Goal: Check status: Check status

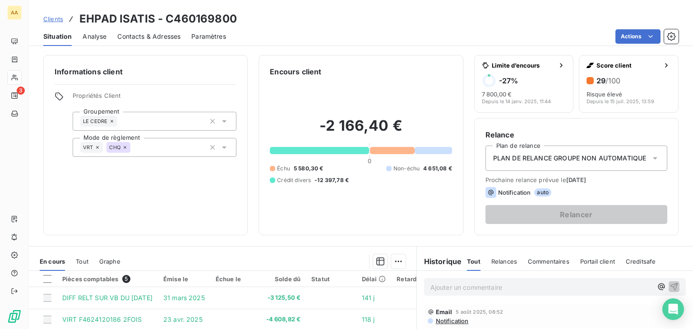
scroll to position [90, 0]
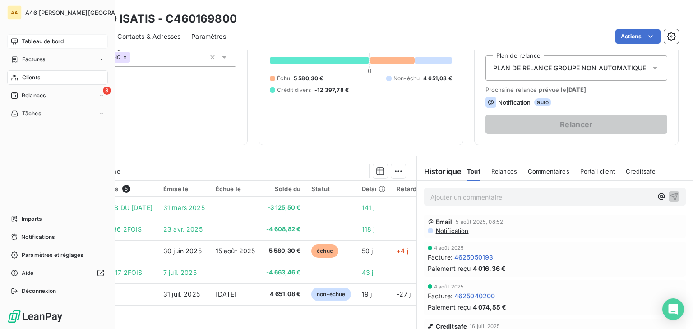
click at [47, 41] on span "Tableau de bord" at bounding box center [43, 41] width 42 height 8
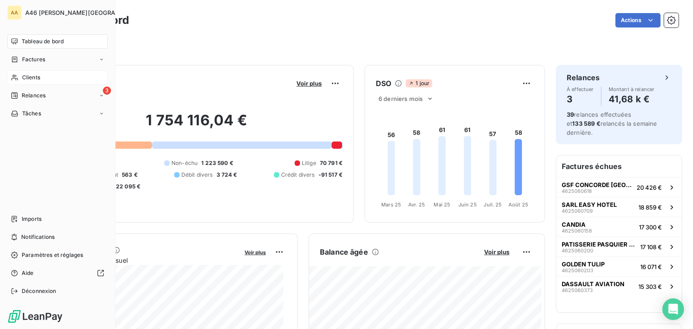
click at [37, 76] on span "Clients" at bounding box center [31, 77] width 18 height 8
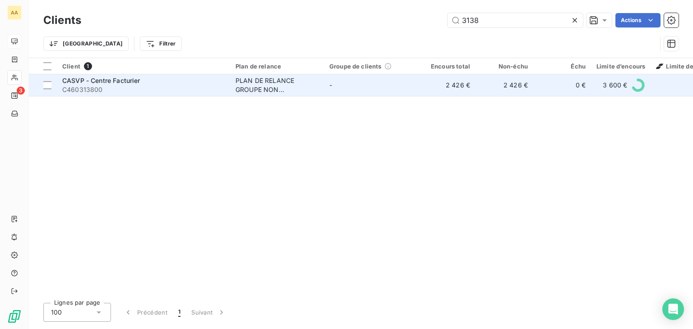
type input "3138"
click at [117, 83] on span "CASVP - Centre Facturier" at bounding box center [101, 81] width 78 height 8
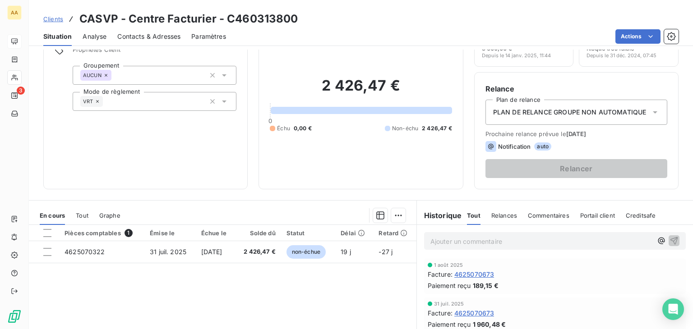
scroll to position [135, 0]
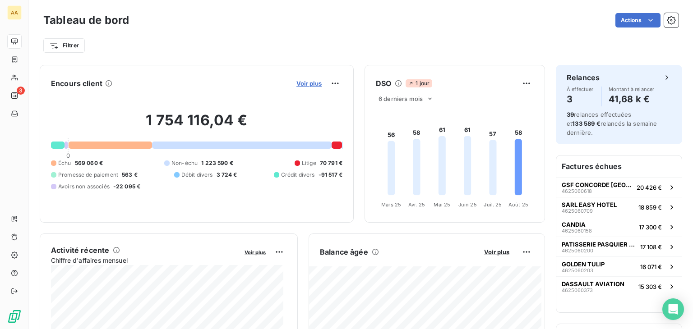
click at [307, 85] on span "Voir plus" at bounding box center [308, 83] width 25 height 7
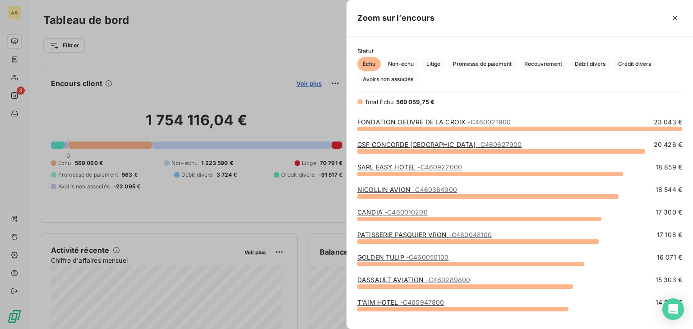
scroll to position [193, 339]
